Goal: Task Accomplishment & Management: Use online tool/utility

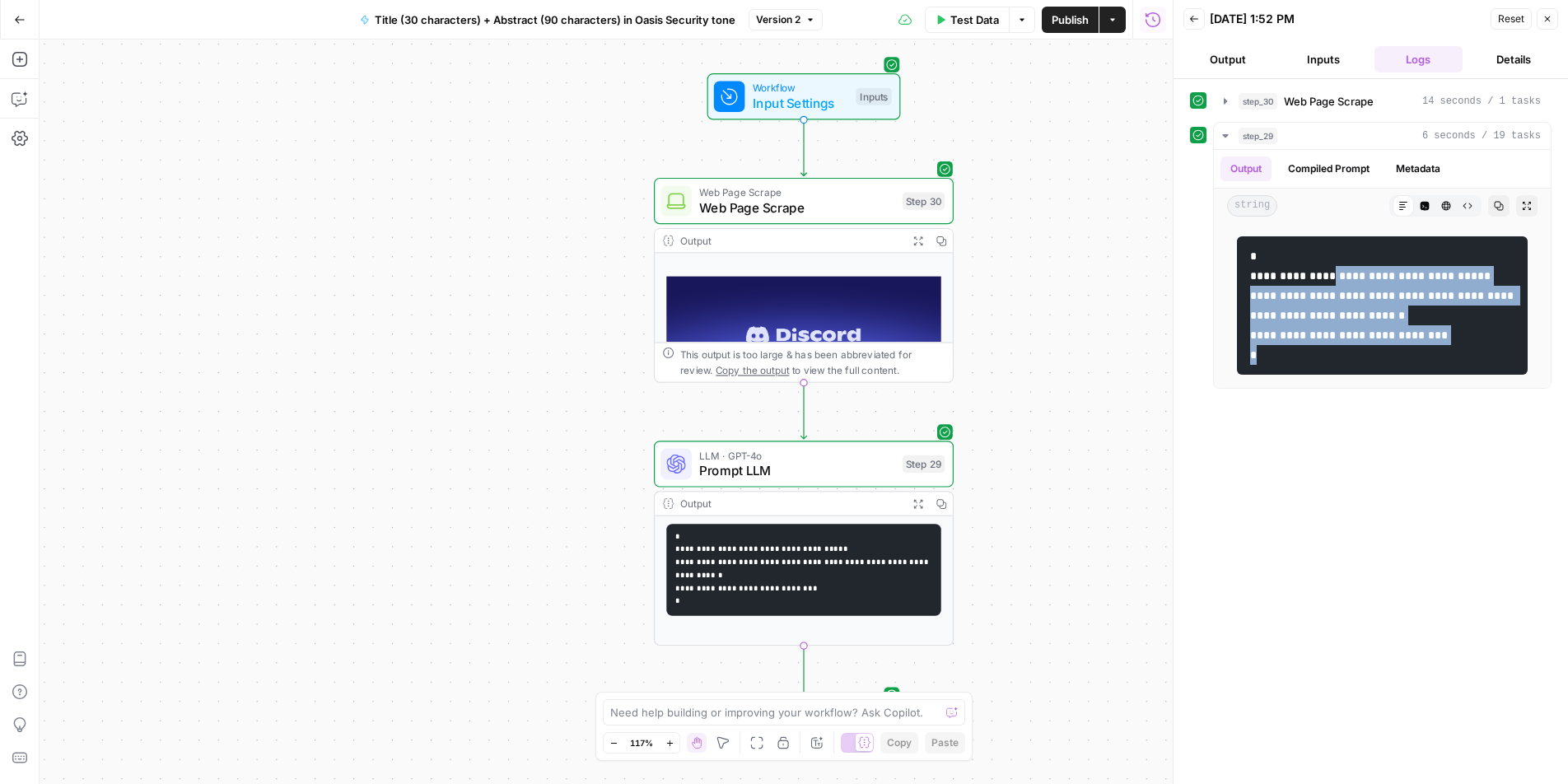
click at [19, 18] on icon "button" at bounding box center [19, 19] width 11 height 11
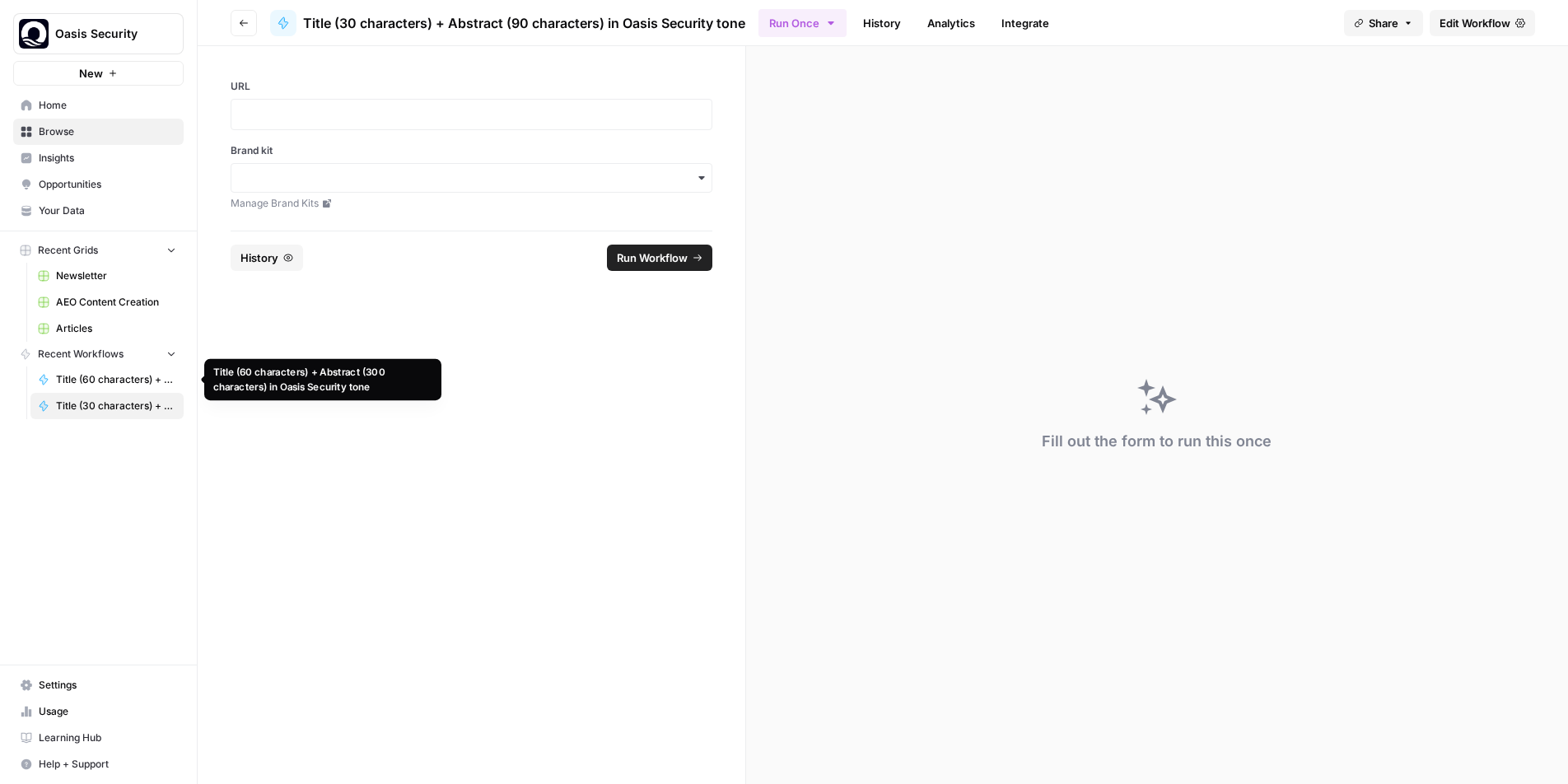
click at [72, 374] on span "Title (60 characters) + Abstract (300 characters) in Oasis Security tone" at bounding box center [116, 379] width 120 height 15
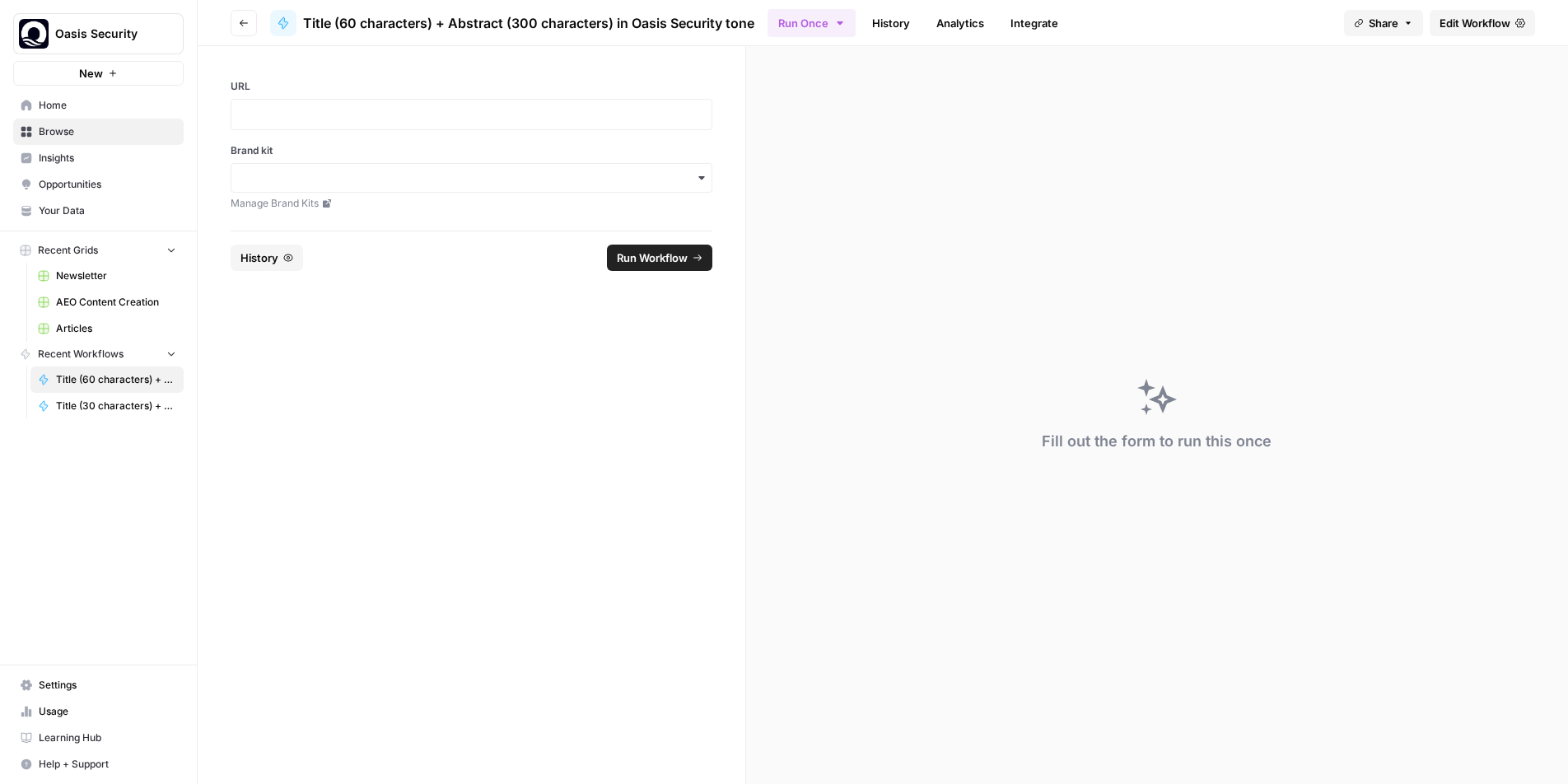
click at [1452, 25] on span "Edit Workflow" at bounding box center [1474, 23] width 70 height 17
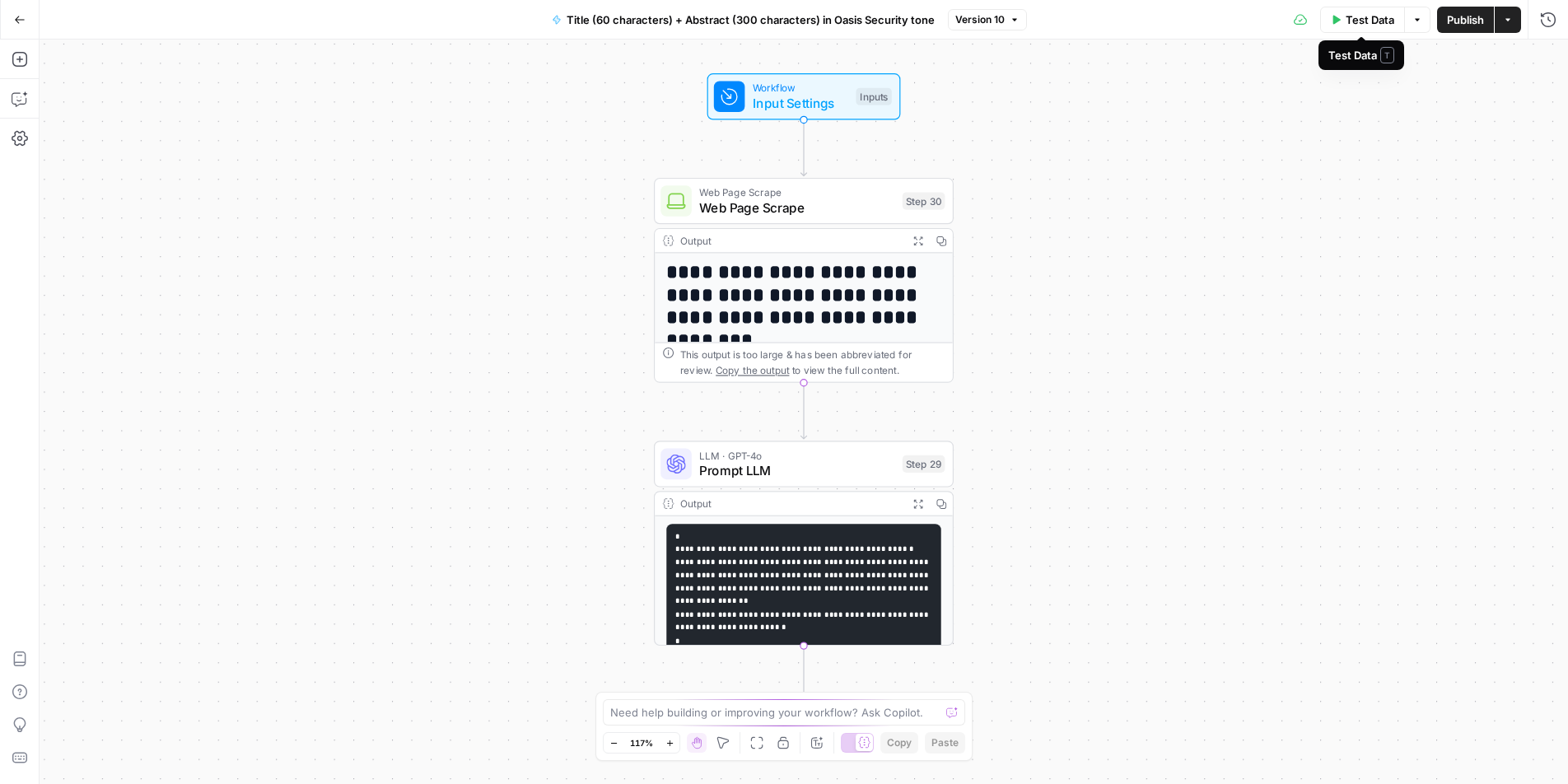
click at [1362, 20] on span "Test Data" at bounding box center [1370, 19] width 49 height 17
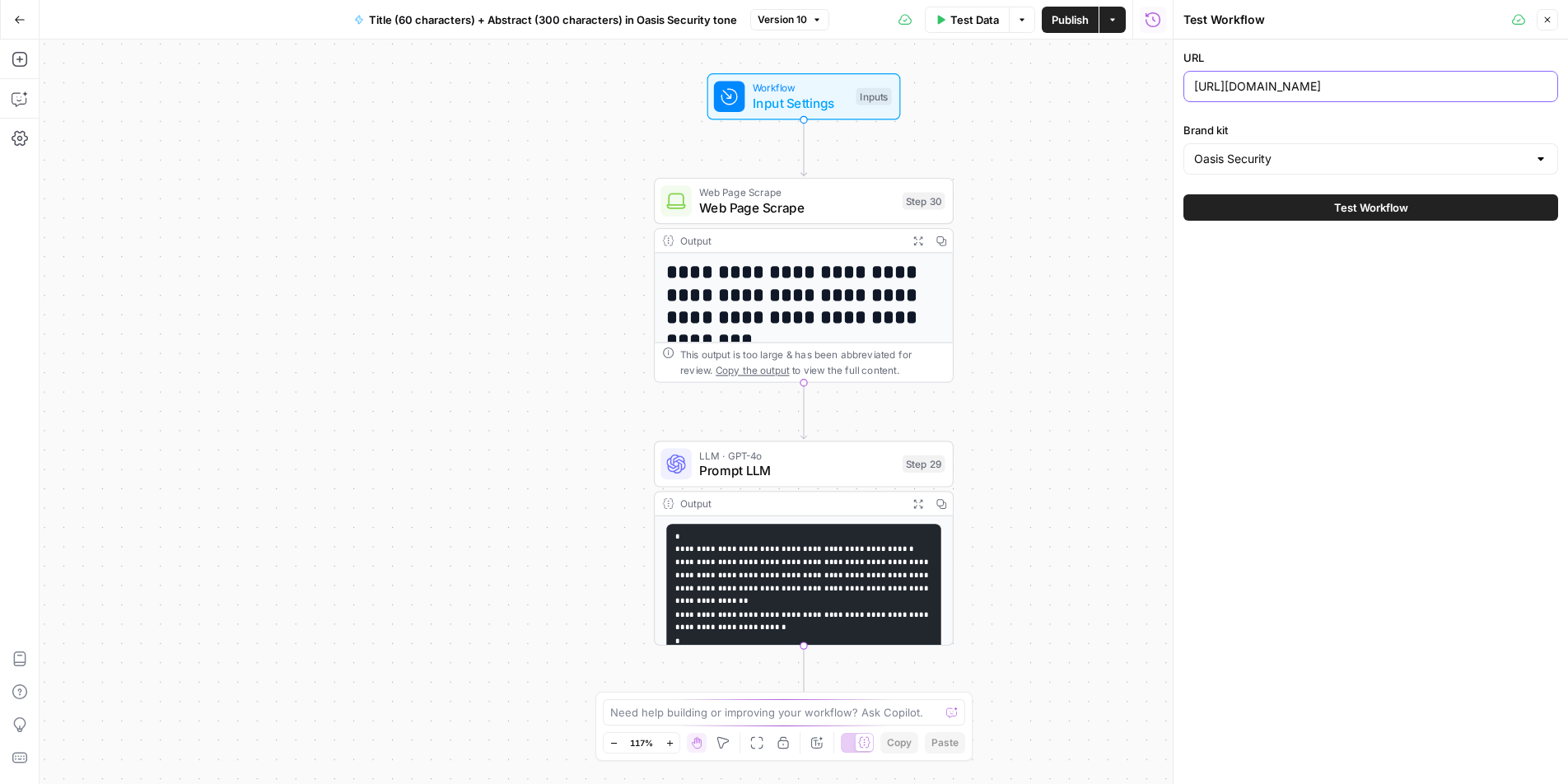
click at [1344, 89] on input "[URL][DOMAIN_NAME]" at bounding box center [1370, 86] width 353 height 17
paste input "[DOMAIN_NAME][URL]"
type input "[URL][DOMAIN_NAME]"
click at [1328, 218] on button "Test Workflow" at bounding box center [1370, 207] width 375 height 26
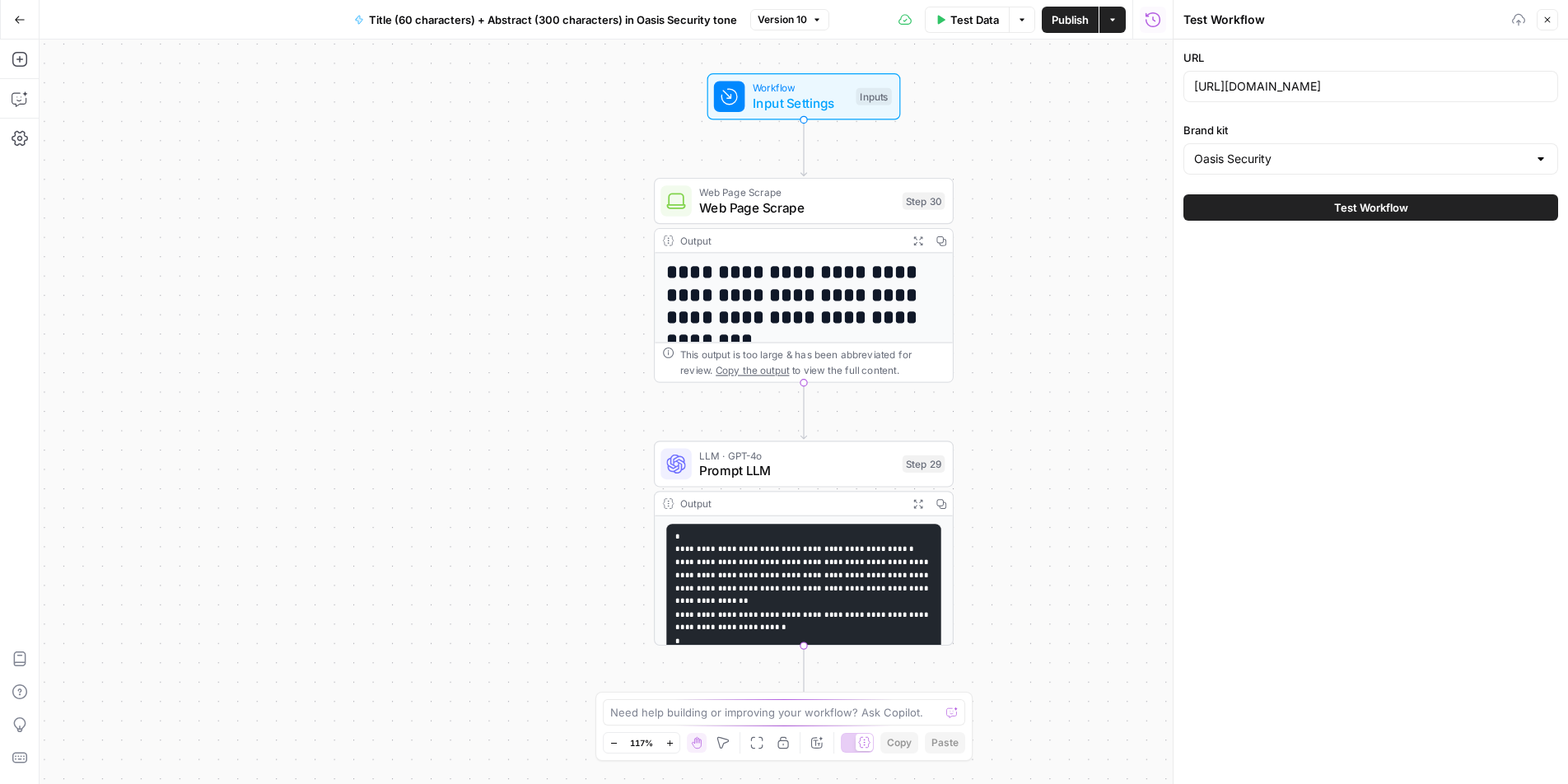
scroll to position [0, 0]
click at [1377, 203] on span "Test Workflow" at bounding box center [1370, 207] width 74 height 17
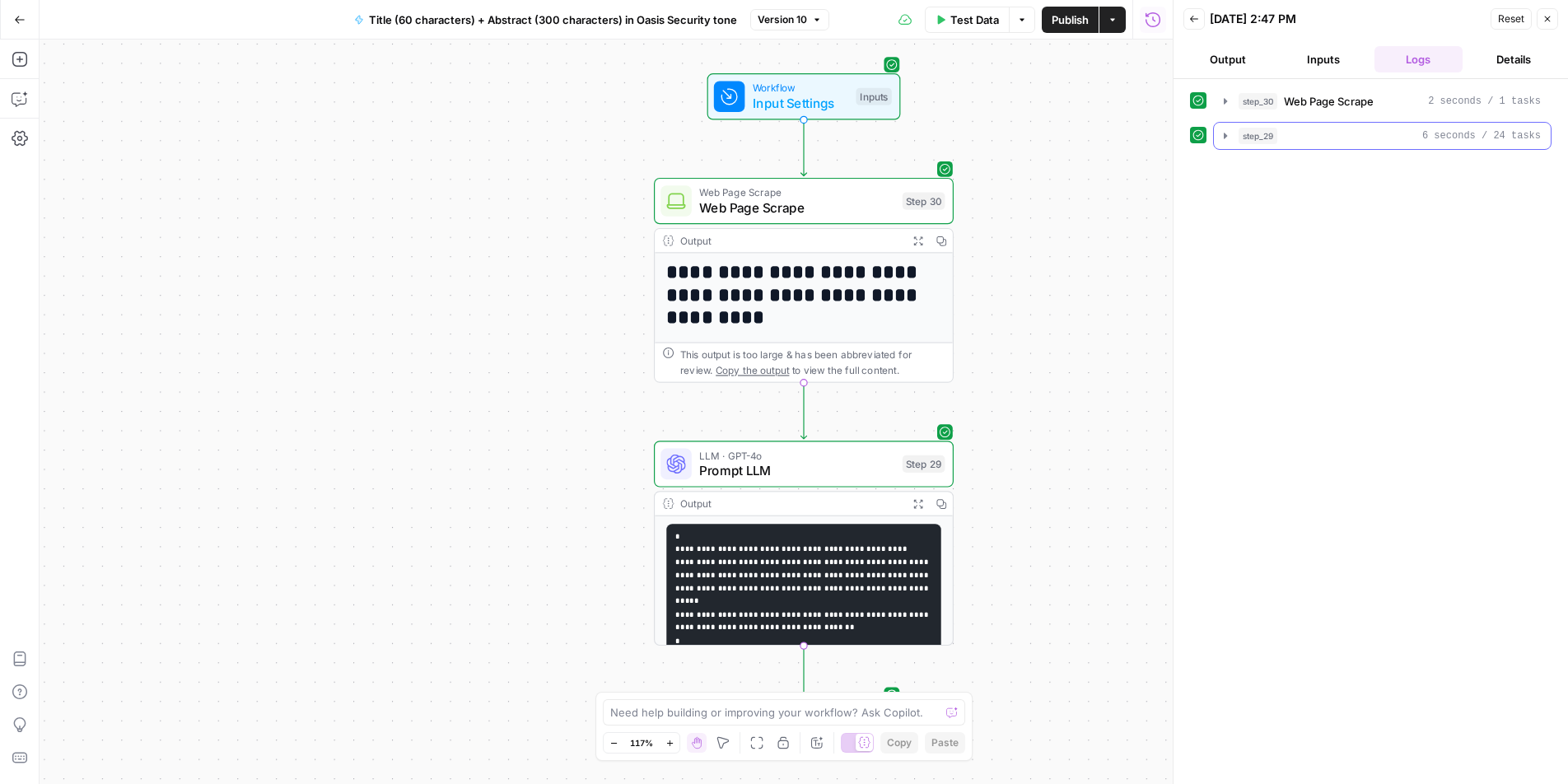
click at [1224, 139] on icon "button" at bounding box center [1225, 136] width 13 height 13
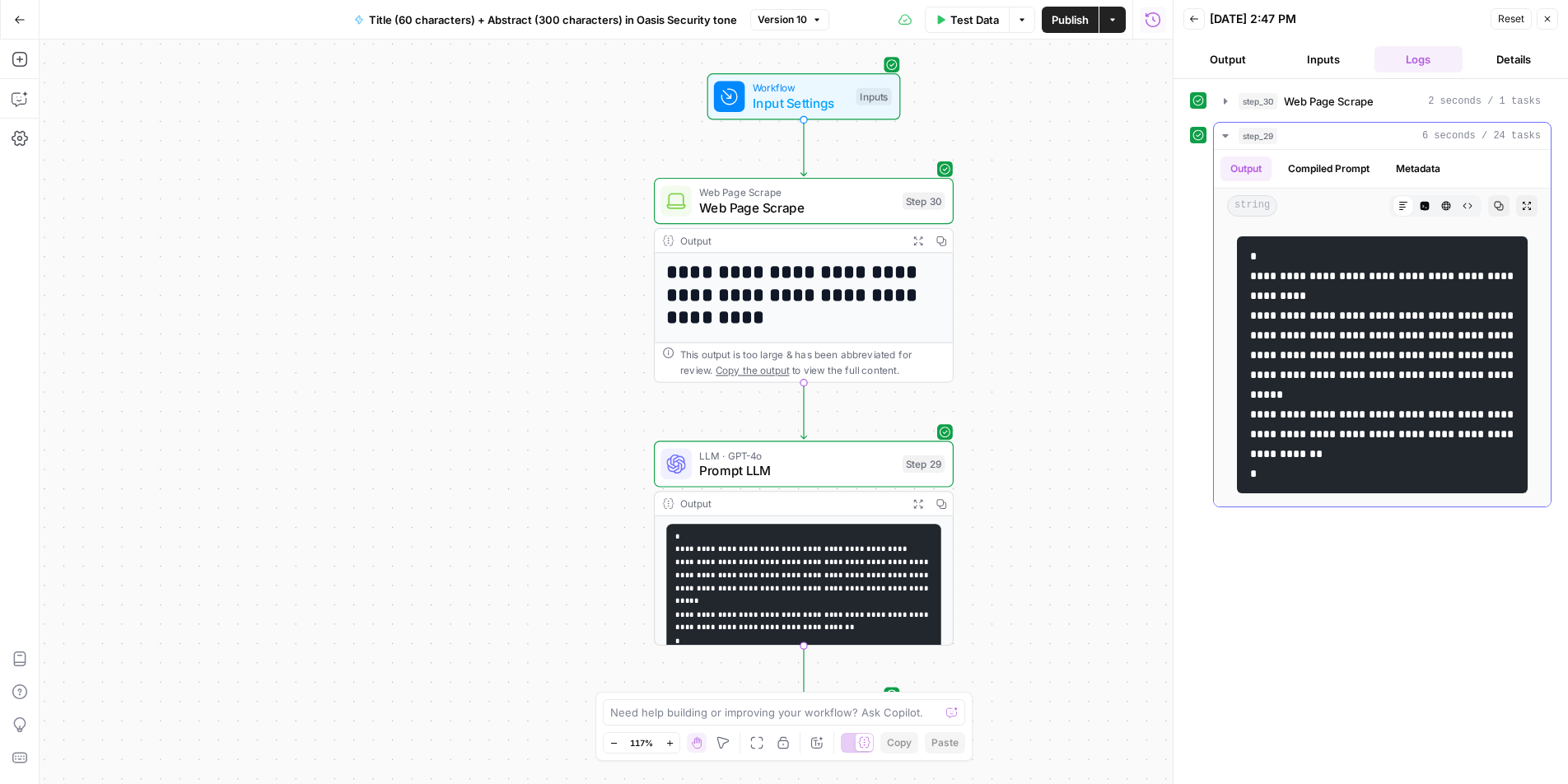
drag, startPoint x: 1276, startPoint y: 275, endPoint x: 1399, endPoint y: 497, distance: 253.8
click at [1399, 493] on pre "**********" at bounding box center [1383, 365] width 291 height 257
copy code "**********"
click at [1185, 24] on button "Back" at bounding box center [1194, 18] width 22 height 22
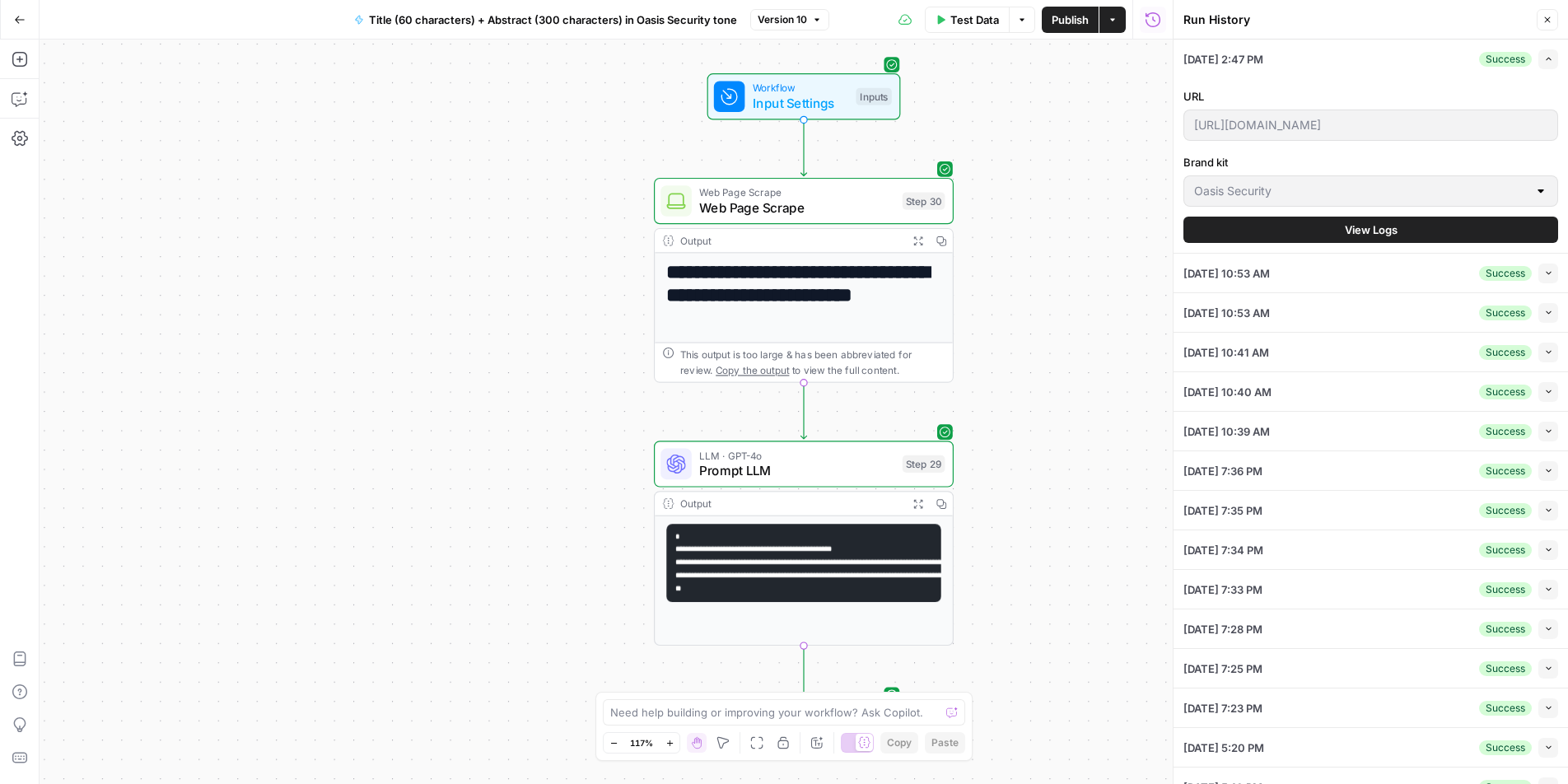
click at [962, 30] on button "Test Data" at bounding box center [967, 20] width 84 height 26
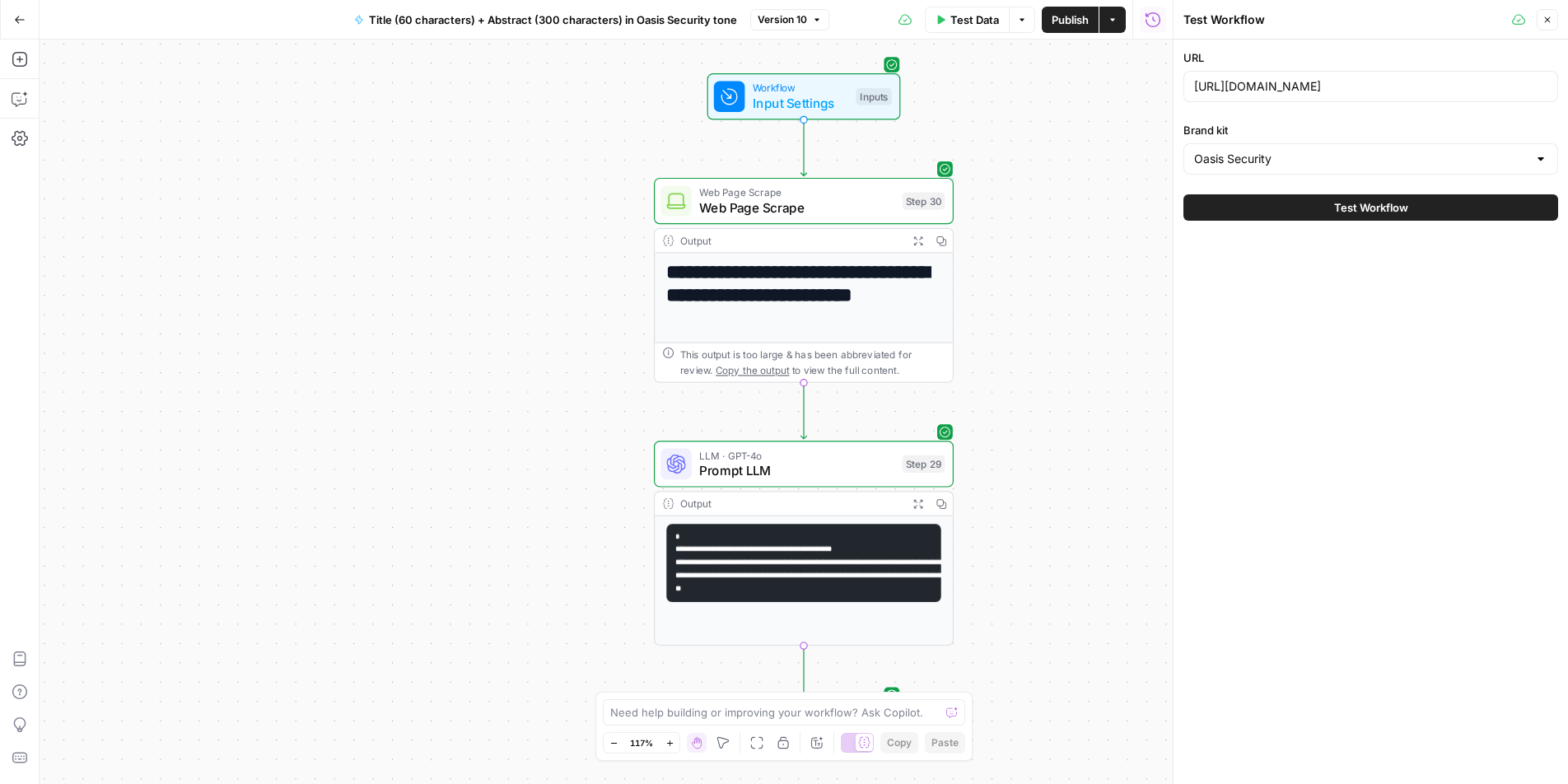
click at [1274, 97] on div "[URL][DOMAIN_NAME]" at bounding box center [1370, 86] width 375 height 31
click at [1276, 79] on input "[URL][DOMAIN_NAME]" at bounding box center [1370, 86] width 353 height 17
paste input "[DOMAIN_NAME][URL]"
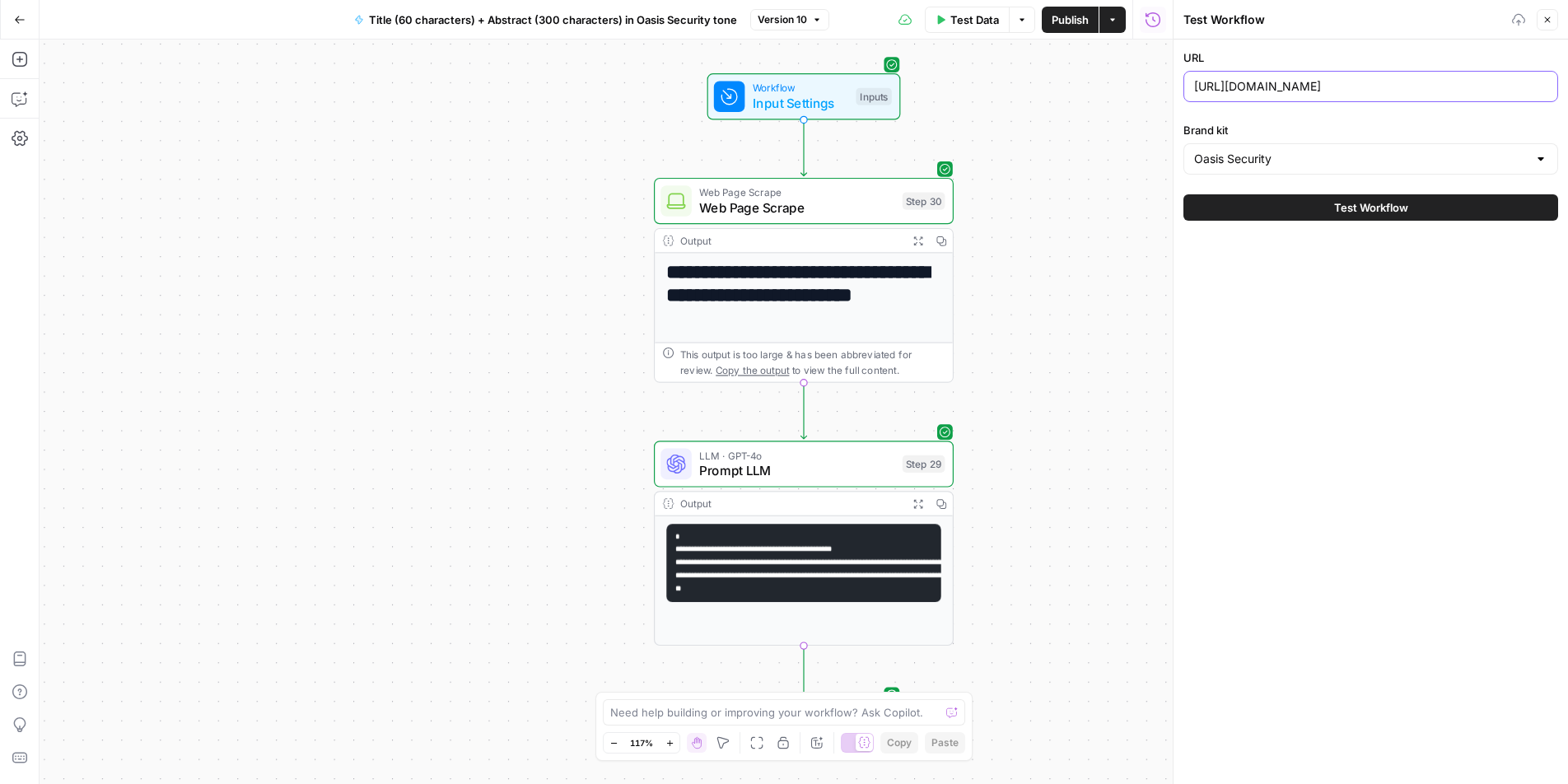
type input "[URL][DOMAIN_NAME]"
click at [1328, 205] on button "Test Workflow" at bounding box center [1370, 207] width 375 height 26
click at [1344, 208] on span "Test Workflow" at bounding box center [1370, 207] width 74 height 17
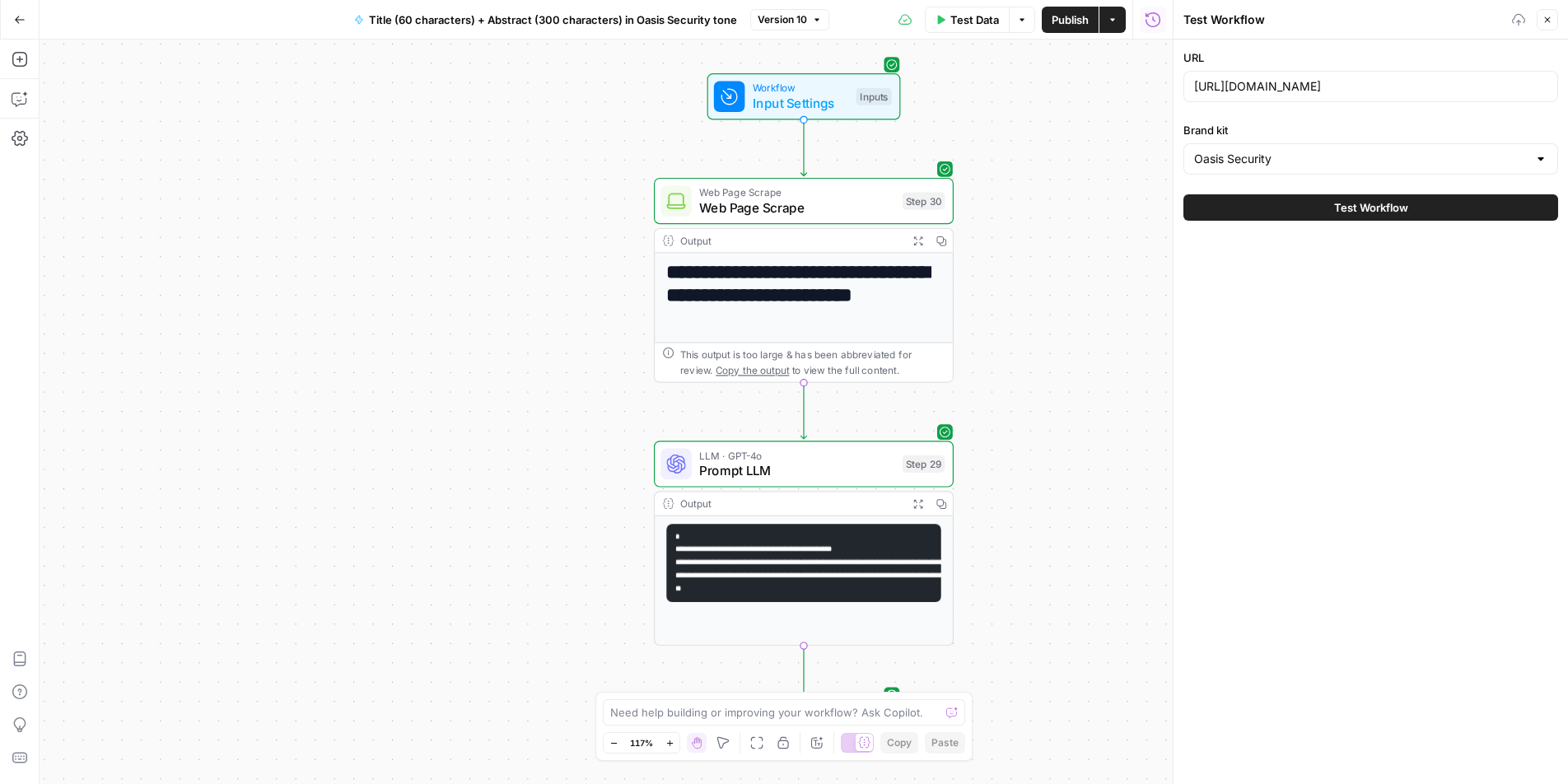
click at [1350, 218] on button "Test Workflow" at bounding box center [1370, 207] width 375 height 26
click at [1347, 209] on span "Test Workflow" at bounding box center [1370, 207] width 74 height 17
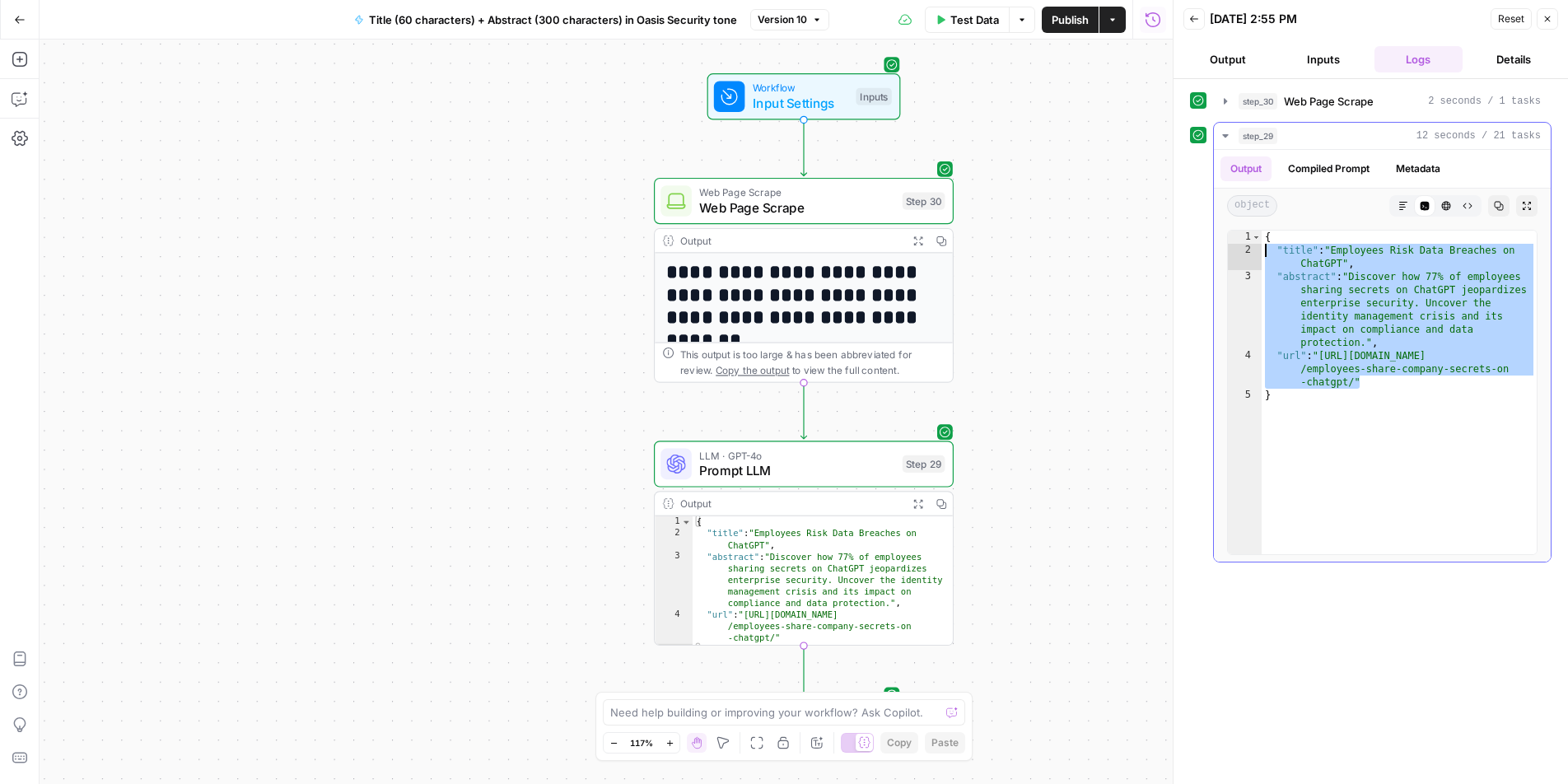
drag, startPoint x: 1376, startPoint y: 380, endPoint x: 1254, endPoint y: 245, distance: 182.0
click at [1254, 245] on div "**********" at bounding box center [1382, 392] width 311 height 325
type textarea "**********"
click at [1206, 52] on button "Output" at bounding box center [1228, 59] width 89 height 26
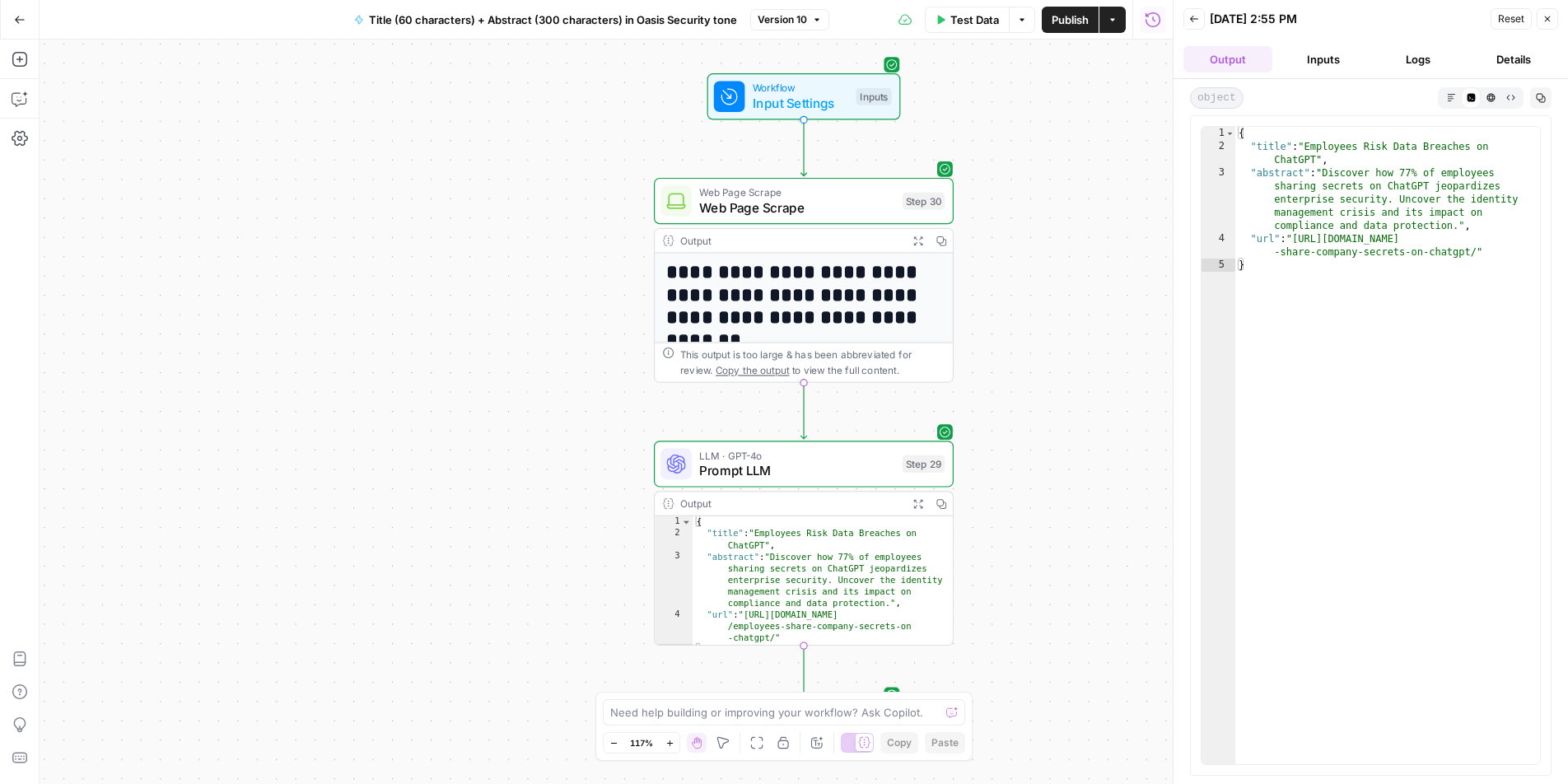
click at [1316, 56] on button "Inputs" at bounding box center [1323, 59] width 89 height 26
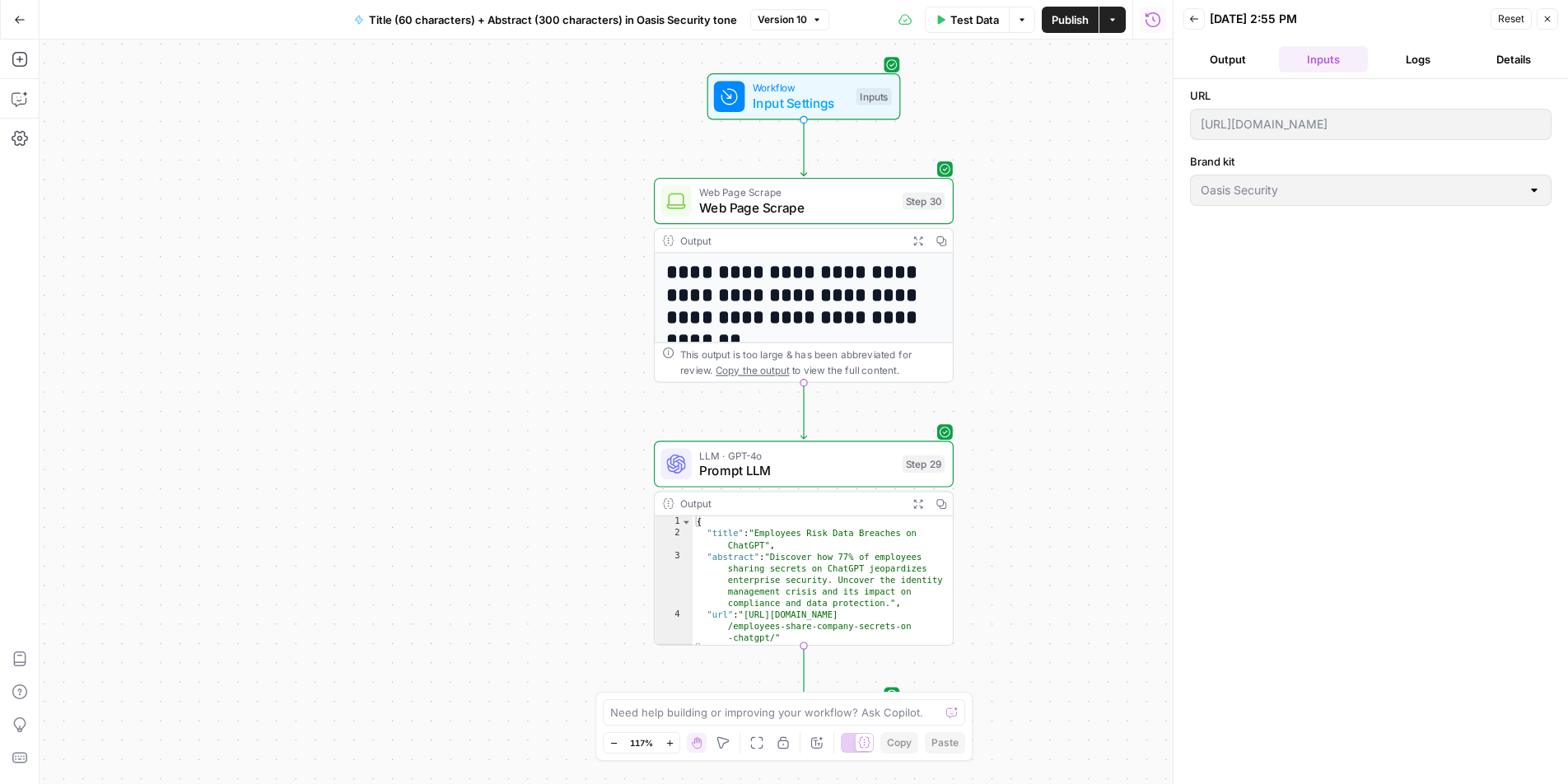
click at [1195, 10] on button "Back" at bounding box center [1194, 18] width 22 height 22
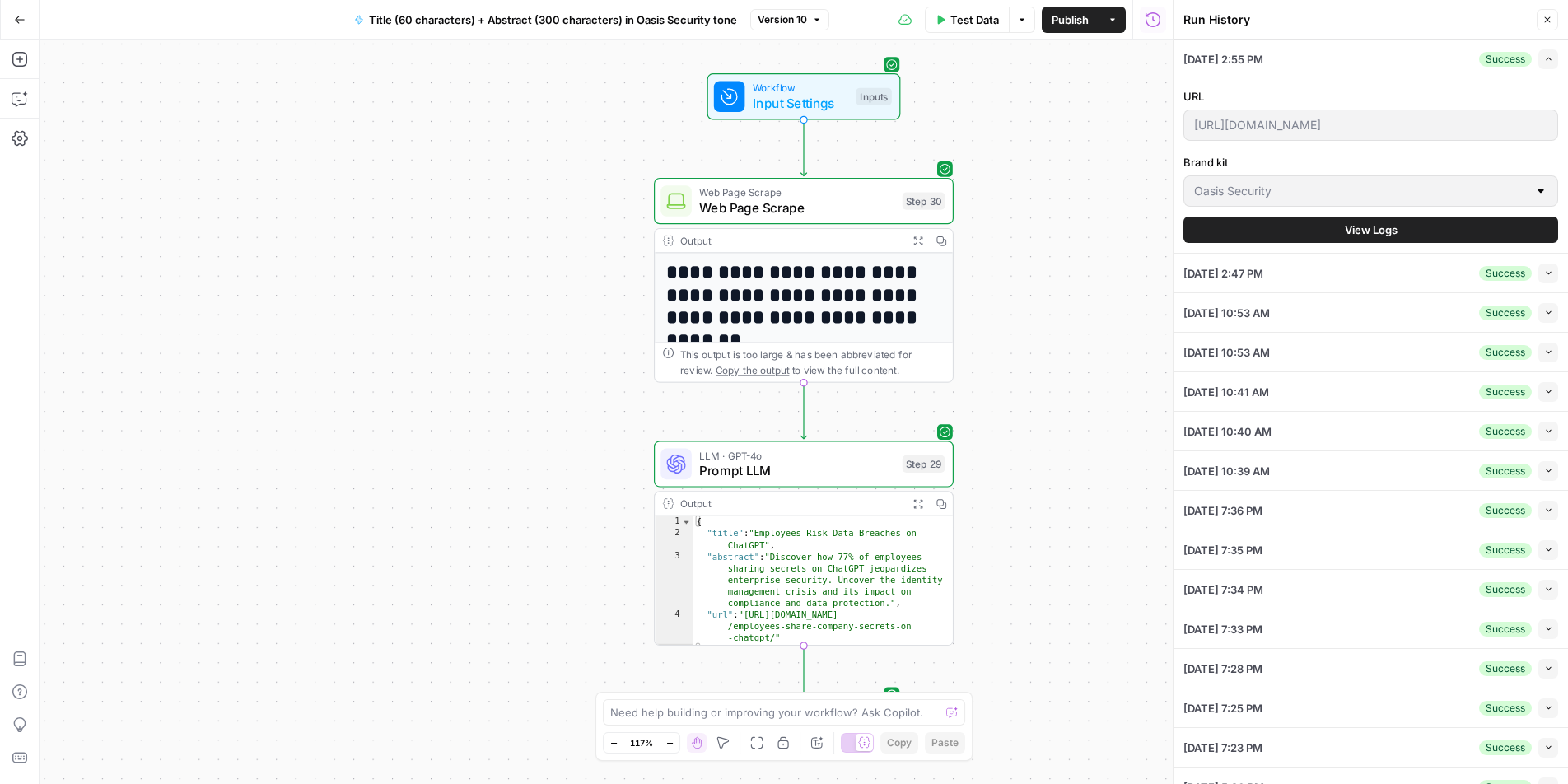
click at [970, 29] on button "Test Data" at bounding box center [967, 20] width 84 height 26
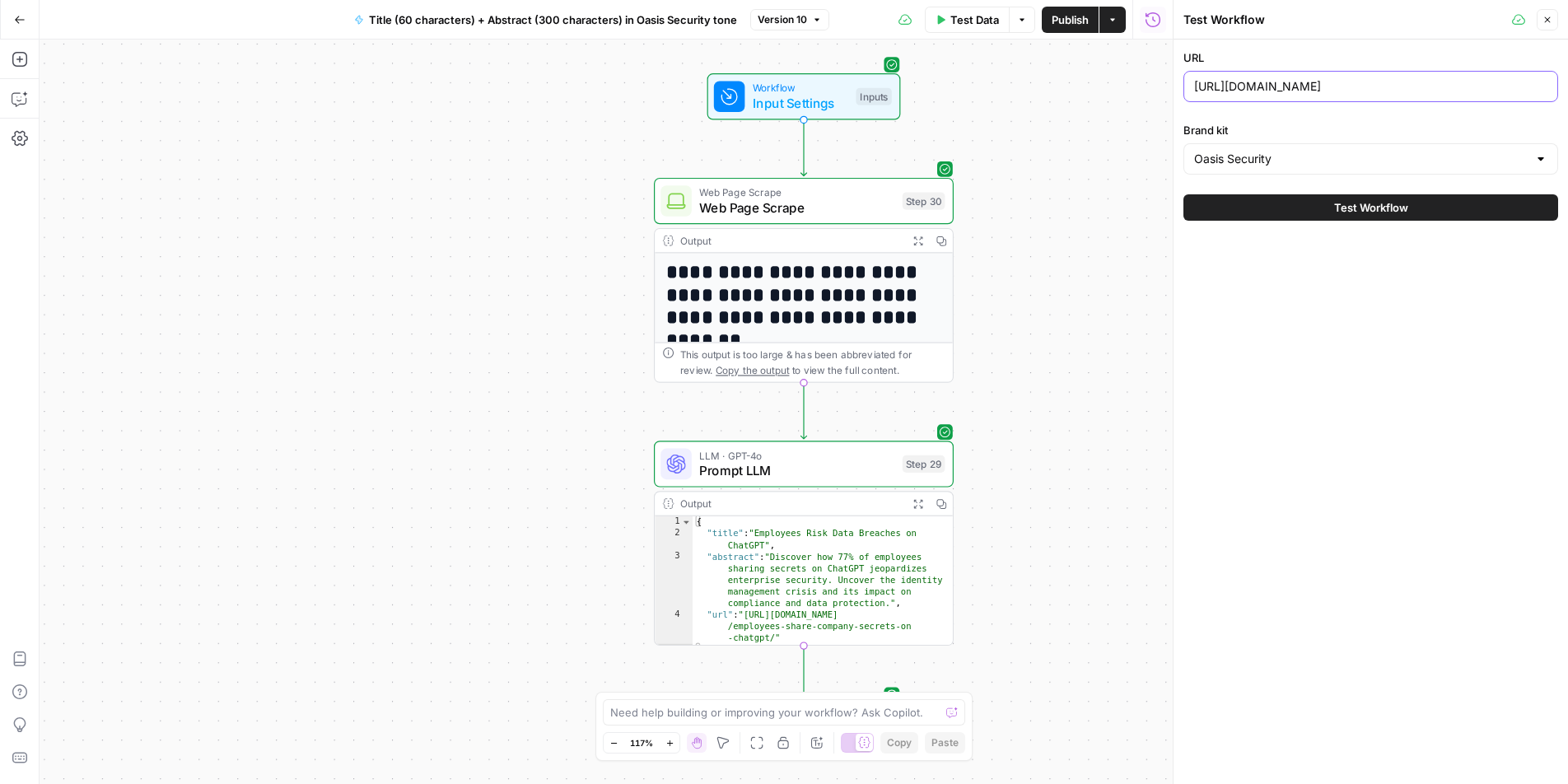
click at [1339, 83] on input "[URL][DOMAIN_NAME]" at bounding box center [1370, 86] width 353 height 17
paste input "[DOMAIN_NAME][URL]"
type input "[URL][DOMAIN_NAME]"
click at [1183, 194] on button "Test Workflow" at bounding box center [1370, 207] width 375 height 26
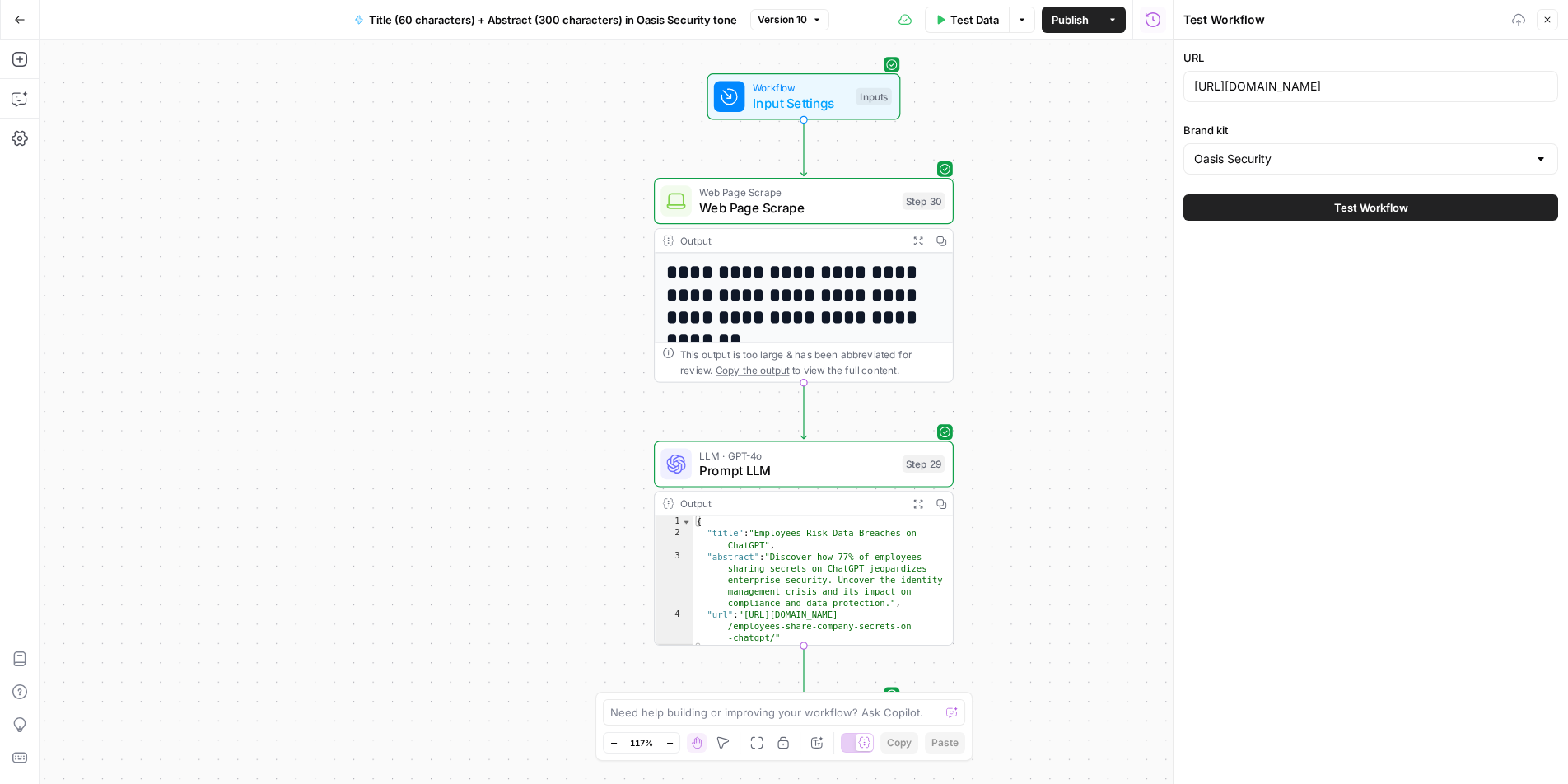
scroll to position [0, 0]
click at [1410, 199] on button "Test Workflow" at bounding box center [1370, 207] width 375 height 26
click at [1366, 218] on button "Test Workflow" at bounding box center [1370, 207] width 375 height 26
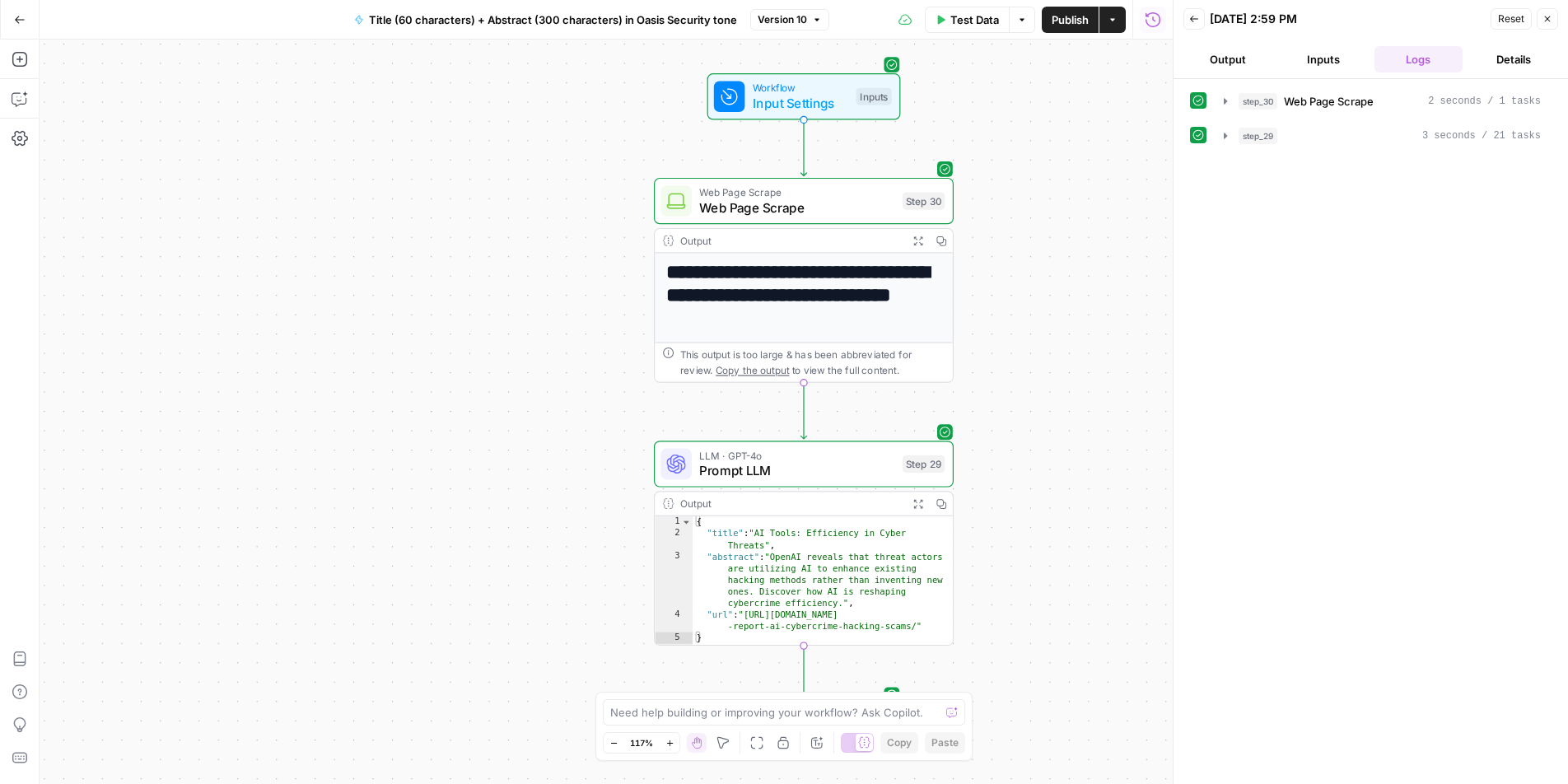
click at [1217, 64] on button "Output" at bounding box center [1228, 59] width 89 height 26
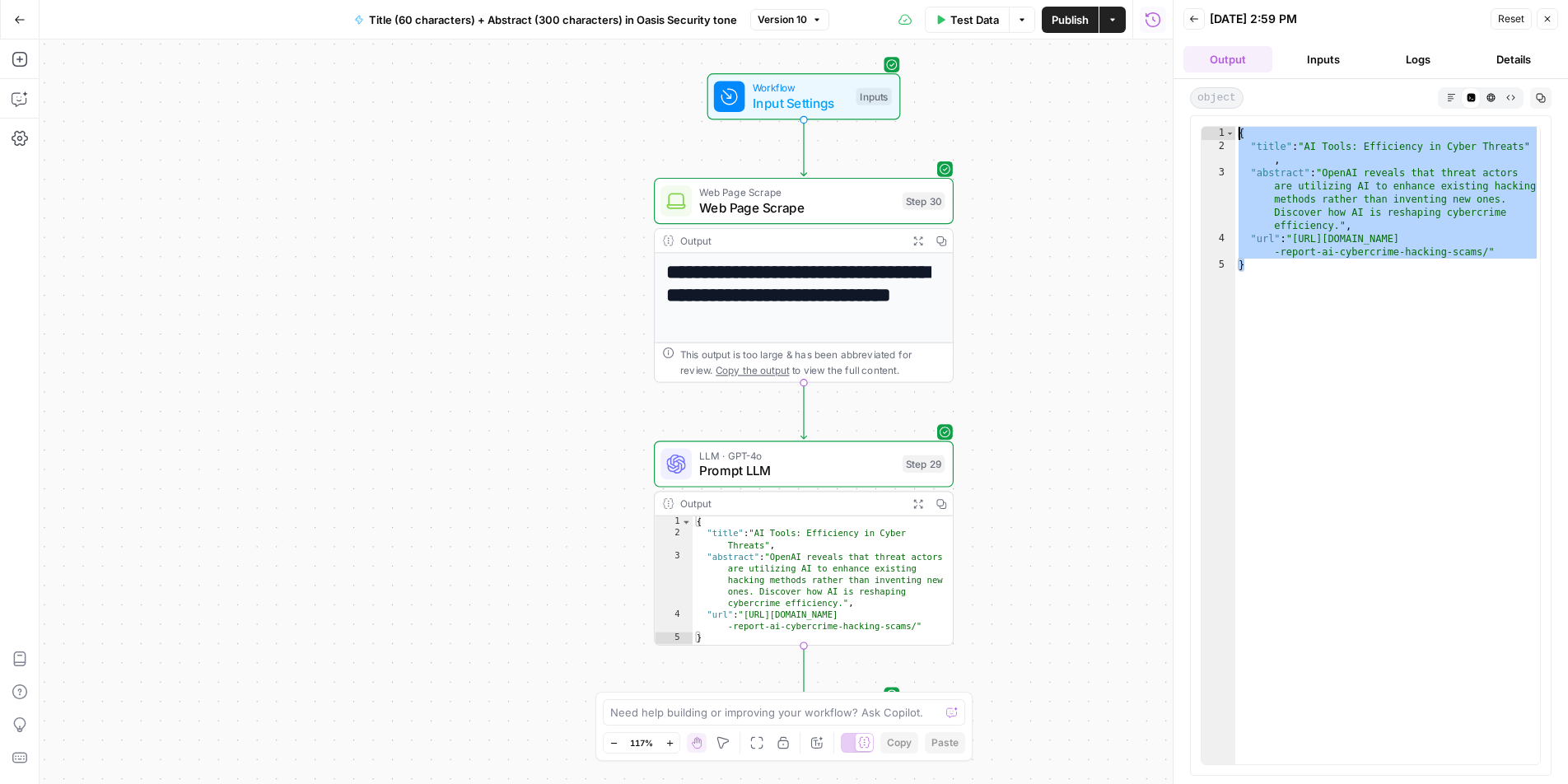
drag, startPoint x: 1343, startPoint y: 307, endPoint x: 1236, endPoint y: 136, distance: 201.7
click at [1236, 136] on div "{ "title" : "AI Tools: Efficiency in Cyber Threats" , "abstract" : "OpenAI reve…" at bounding box center [1388, 459] width 305 height 664
type textarea "**********"
